Goal: Transaction & Acquisition: Purchase product/service

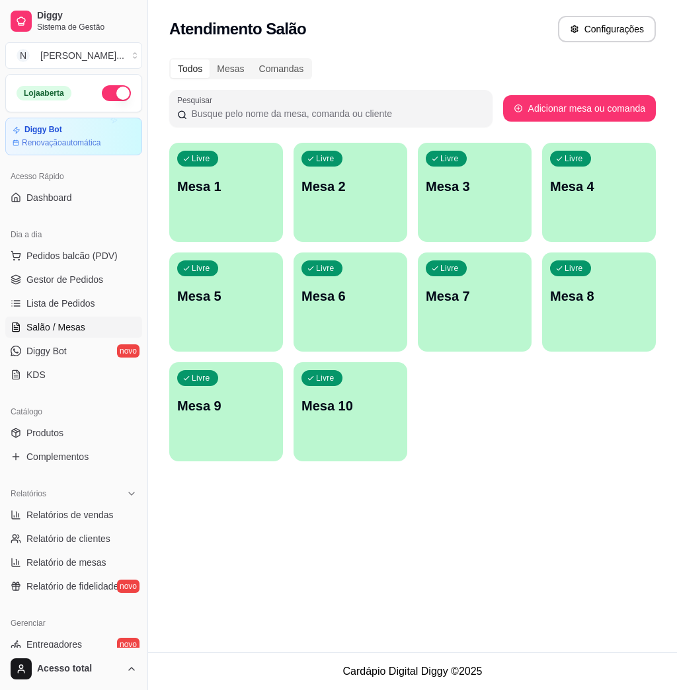
click at [228, 202] on div "Livre Mesa 1" at bounding box center [226, 184] width 114 height 83
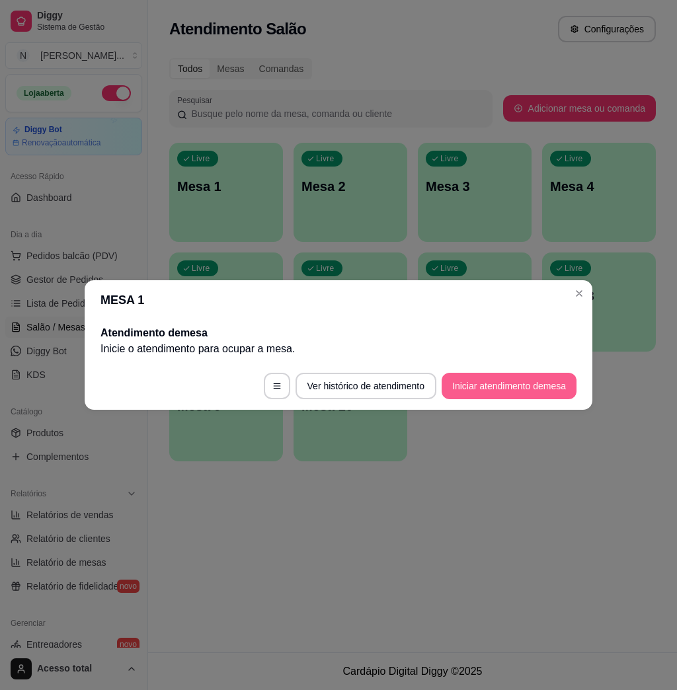
click at [489, 390] on button "Iniciar atendimento de mesa" at bounding box center [509, 386] width 135 height 26
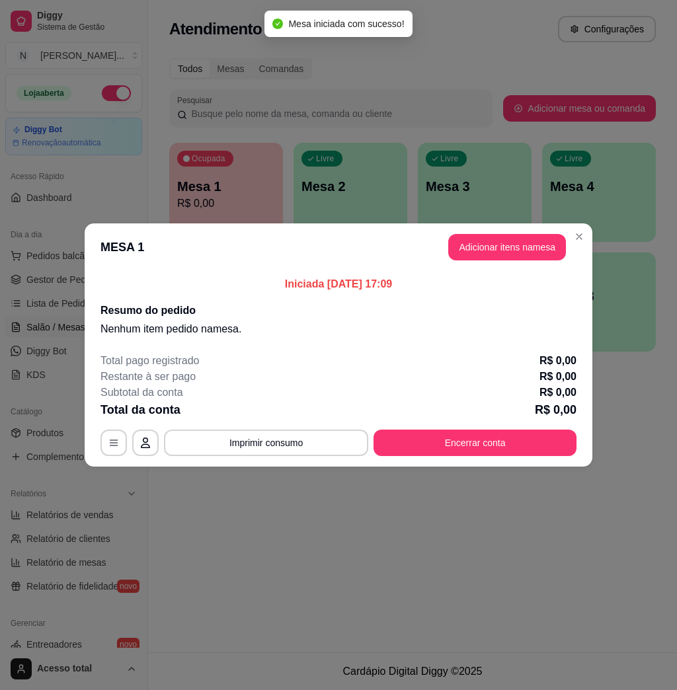
click at [524, 252] on button "Adicionar itens na mesa" at bounding box center [507, 247] width 118 height 26
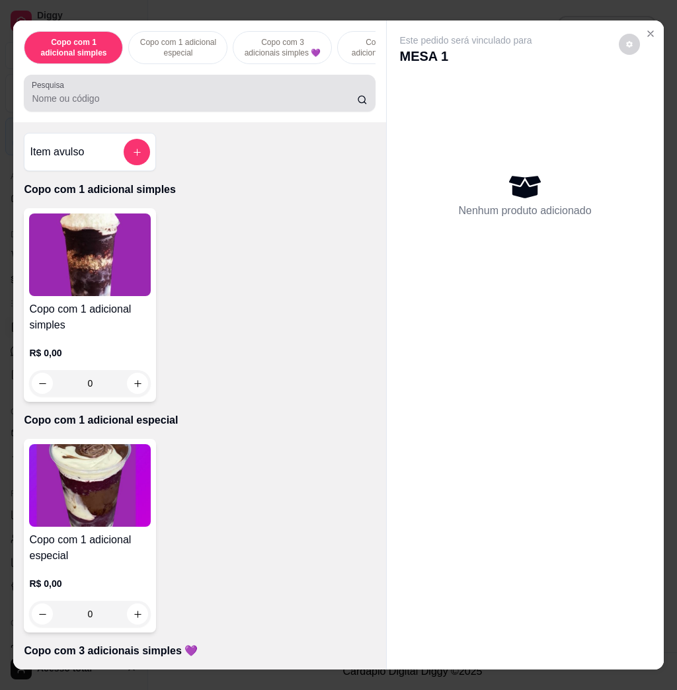
click at [137, 103] on input "Pesquisa" at bounding box center [194, 98] width 325 height 13
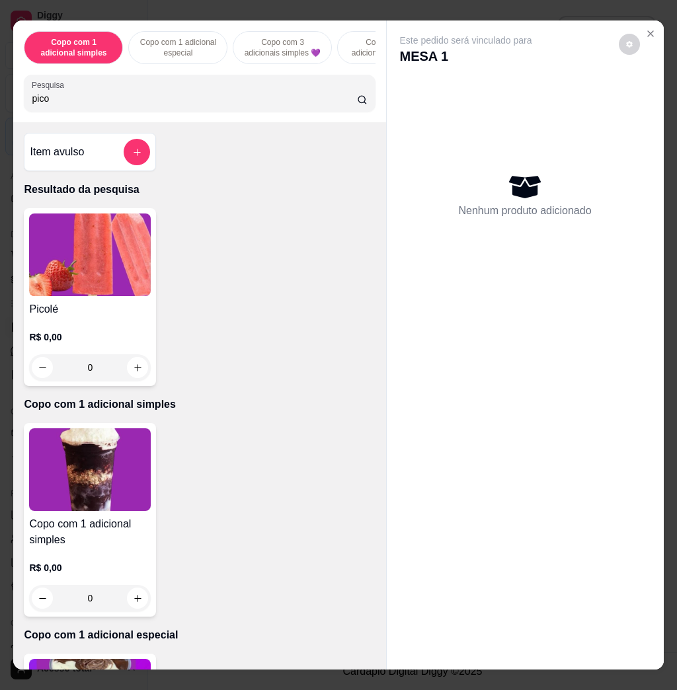
type input "pico"
click at [93, 271] on img at bounding box center [90, 255] width 122 height 83
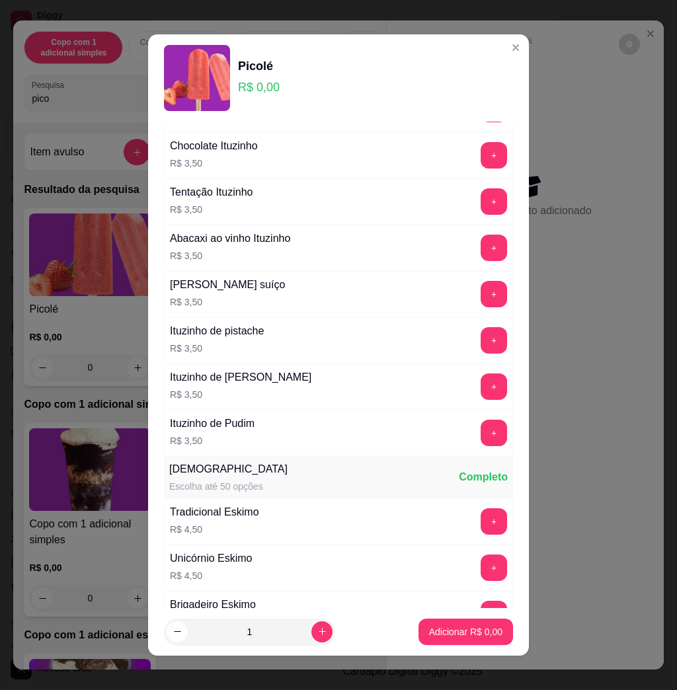
scroll to position [1587, 0]
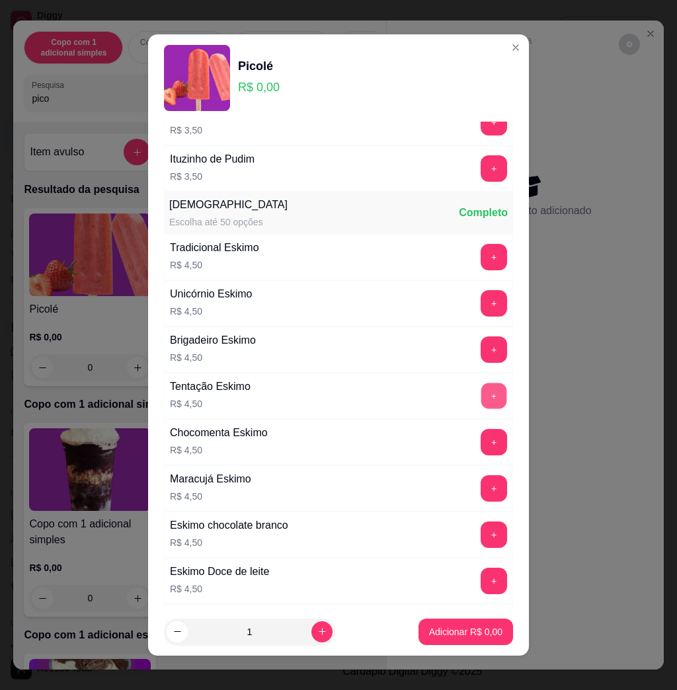
click at [481, 397] on button "+" at bounding box center [494, 396] width 26 height 26
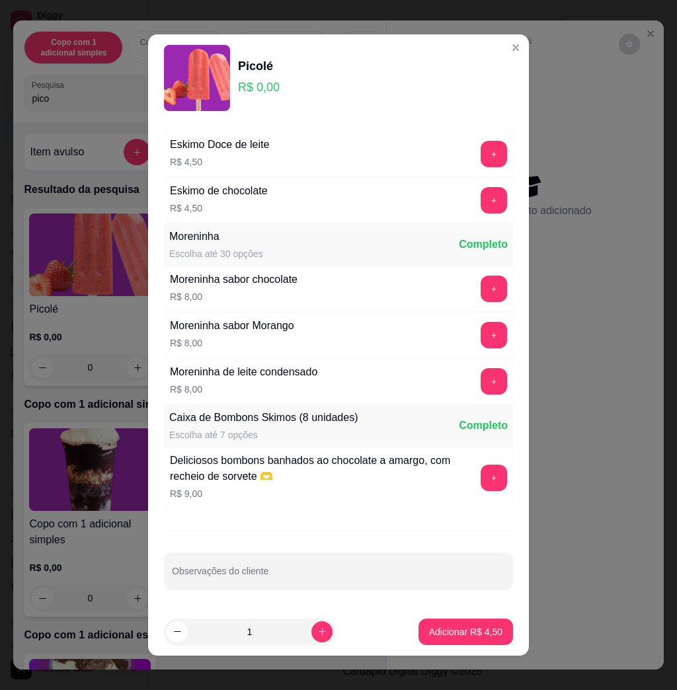
scroll to position [7, 0]
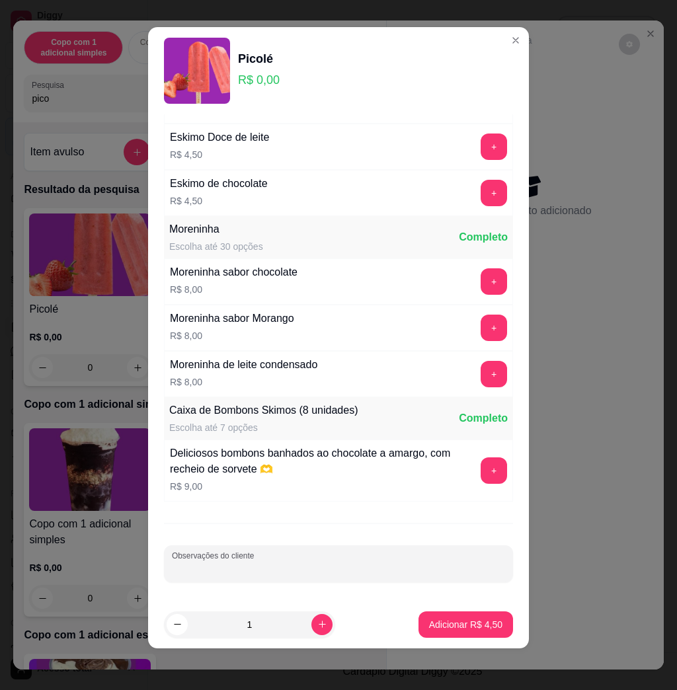
click at [395, 567] on input "Observações do cliente" at bounding box center [338, 569] width 333 height 13
type input "[PERSON_NAME]"
click at [459, 629] on p "Adicionar R$ 4,50" at bounding box center [465, 624] width 73 height 13
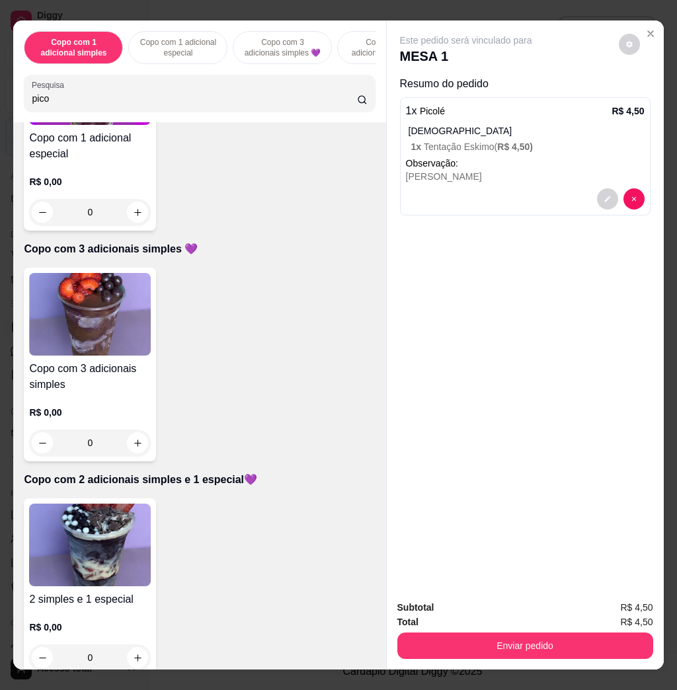
scroll to position [881, 0]
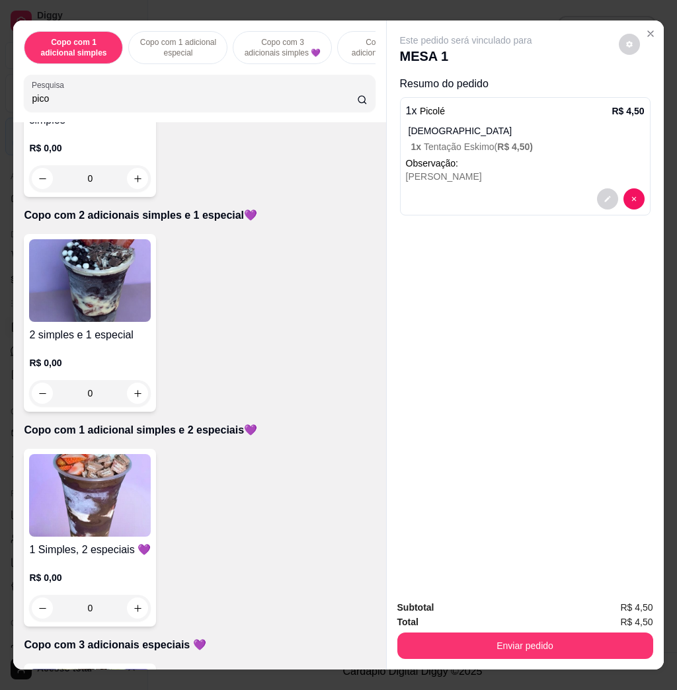
click at [106, 322] on img at bounding box center [90, 280] width 122 height 83
click at [138, 474] on img at bounding box center [90, 495] width 122 height 83
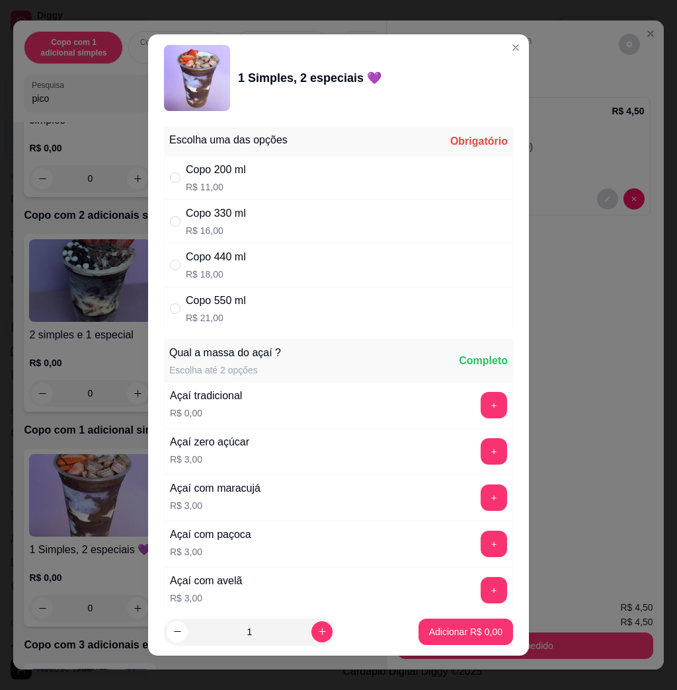
click at [318, 258] on div "Copo 440 ml R$ 18,00" at bounding box center [338, 265] width 349 height 44
radio input "true"
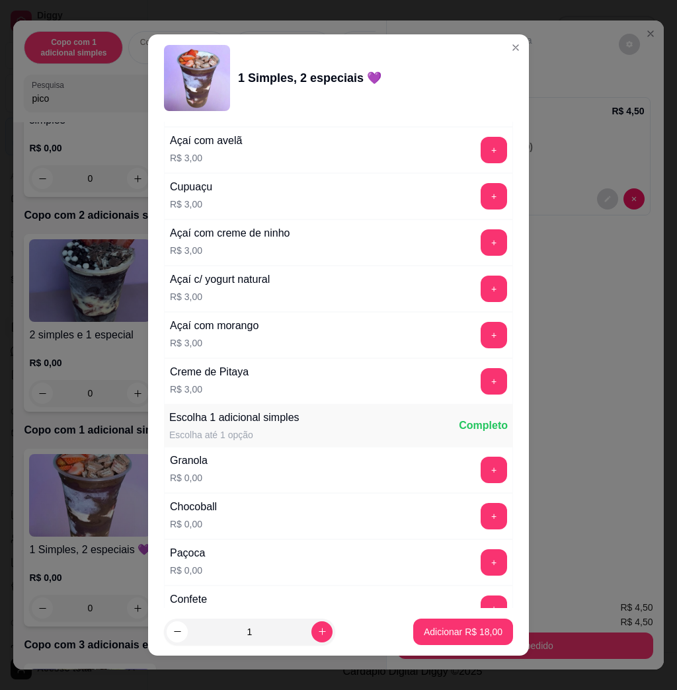
scroll to position [793, 0]
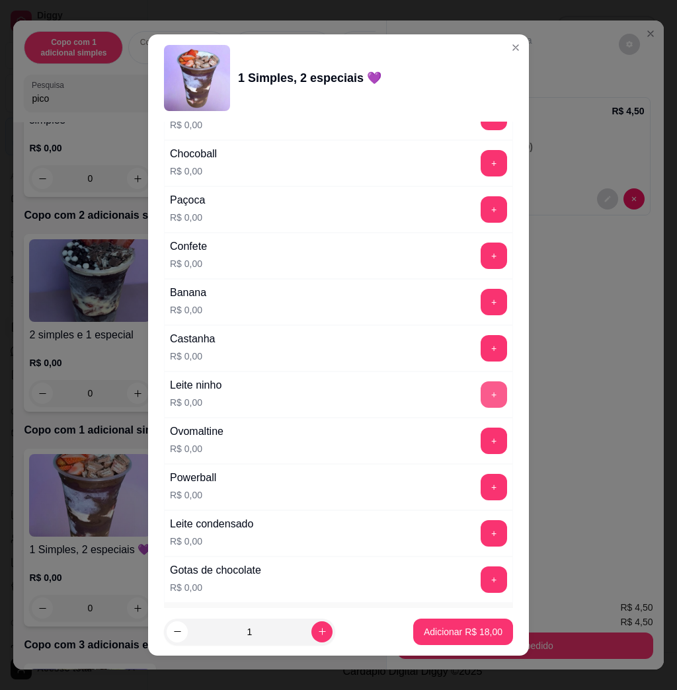
click at [481, 397] on button "+" at bounding box center [494, 394] width 26 height 26
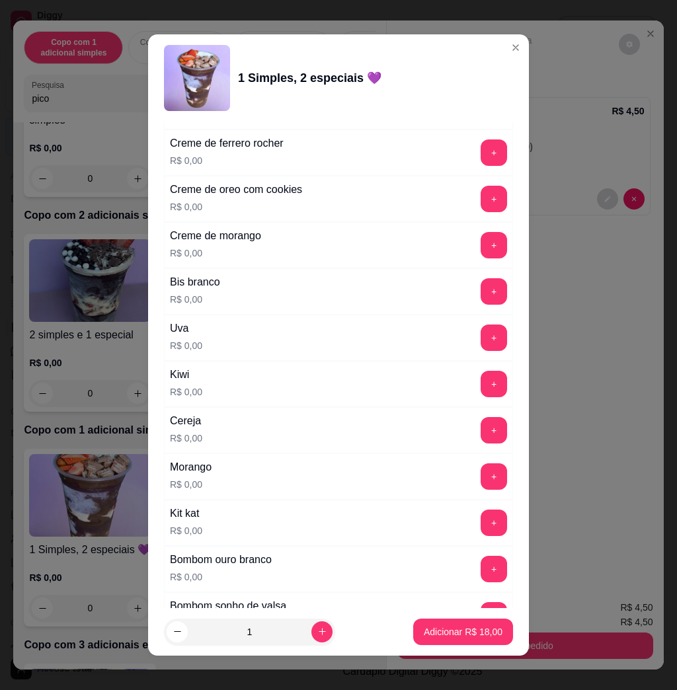
scroll to position [1674, 0]
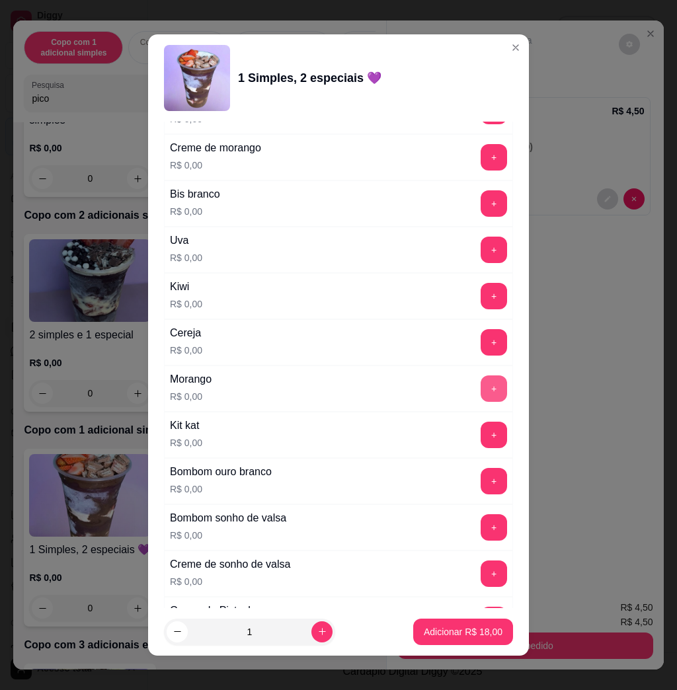
click at [481, 402] on button "+" at bounding box center [494, 388] width 26 height 26
click at [481, 299] on button "+" at bounding box center [494, 296] width 26 height 26
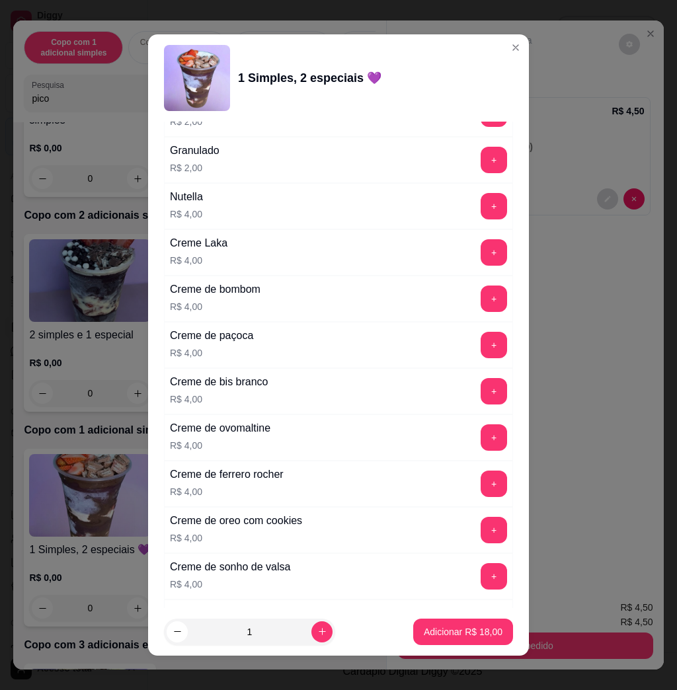
scroll to position [3245, 0]
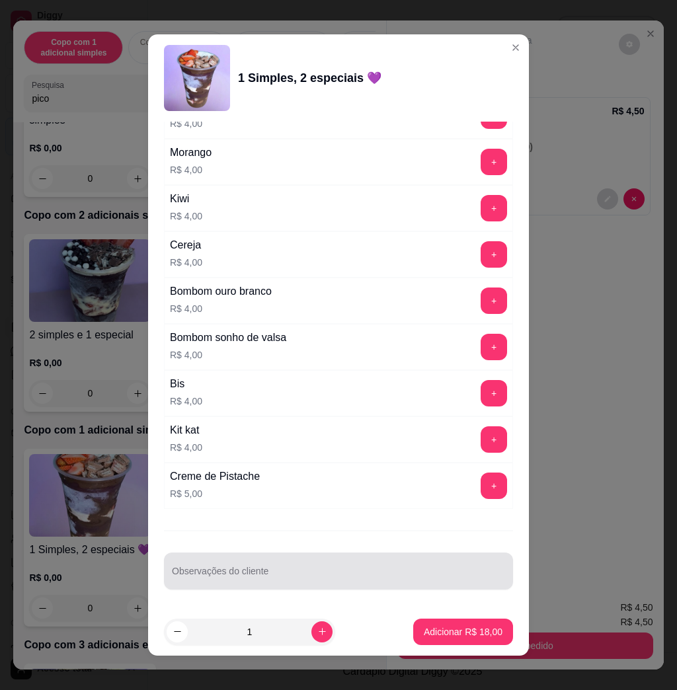
click at [382, 562] on div at bounding box center [338, 571] width 333 height 26
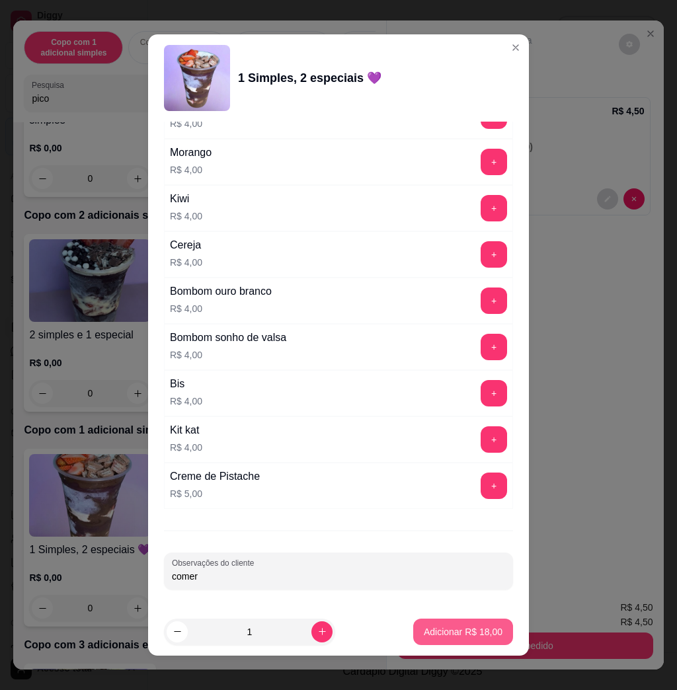
type input "comer"
click at [448, 638] on p "Adicionar R$ 18,00" at bounding box center [463, 631] width 79 height 13
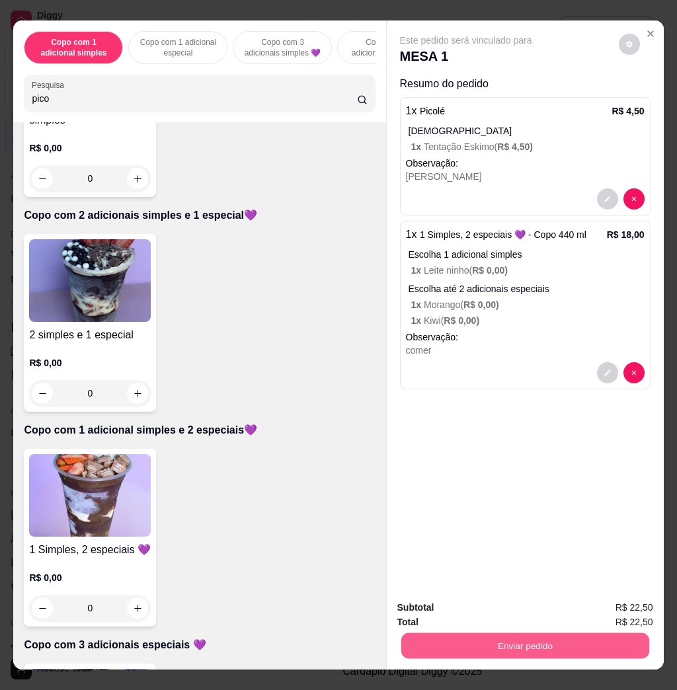
click at [568, 636] on button "Enviar pedido" at bounding box center [525, 646] width 248 height 26
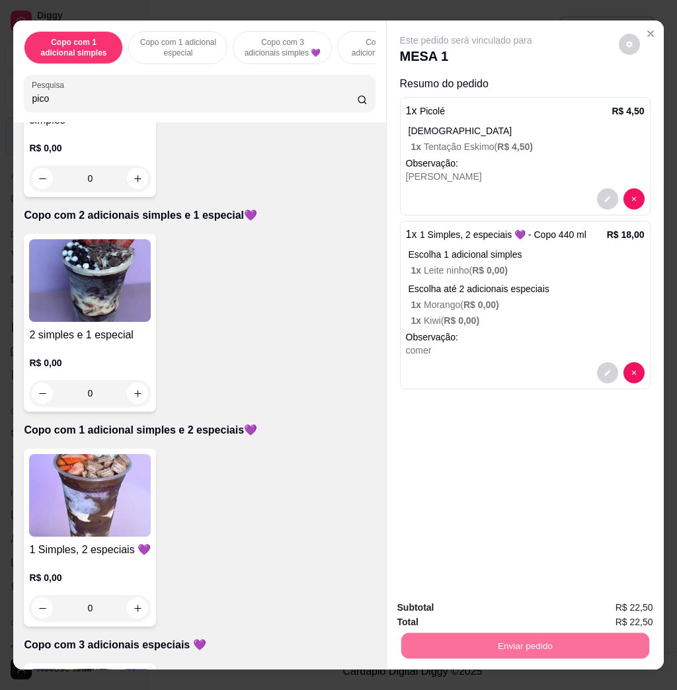
click at [493, 606] on button "Não registrar e enviar pedido" at bounding box center [479, 606] width 134 height 24
